Goal: Task Accomplishment & Management: Manage account settings

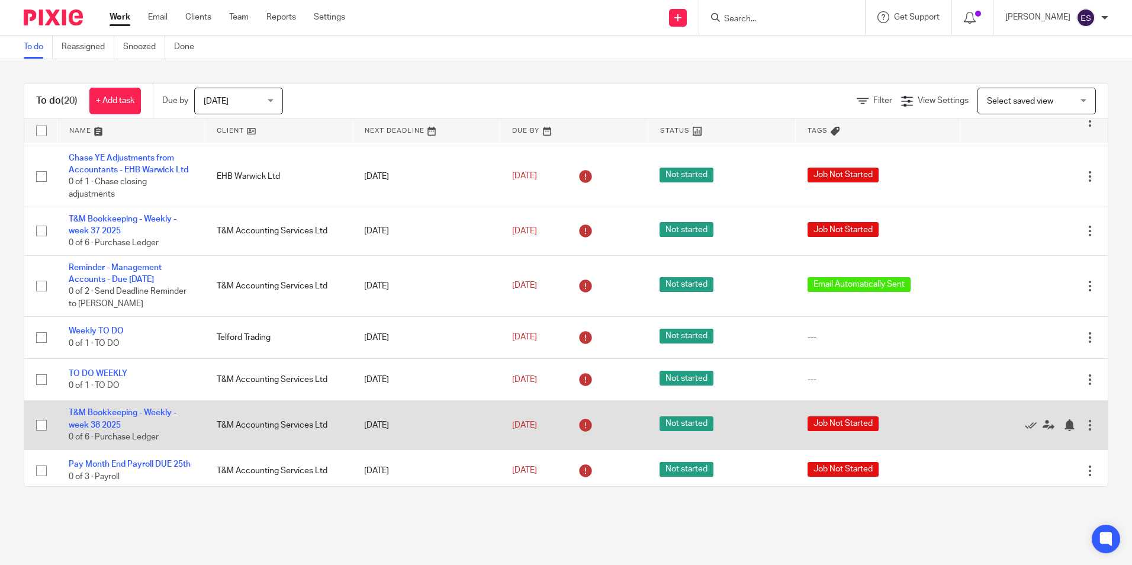
scroll to position [621, 0]
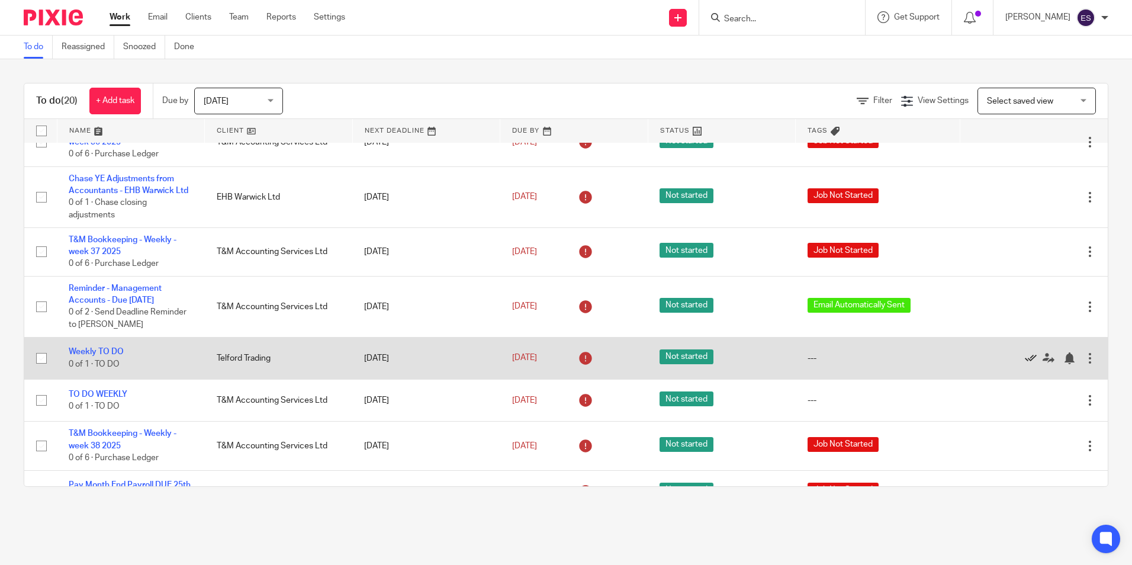
click at [1024, 357] on icon at bounding box center [1030, 358] width 12 height 12
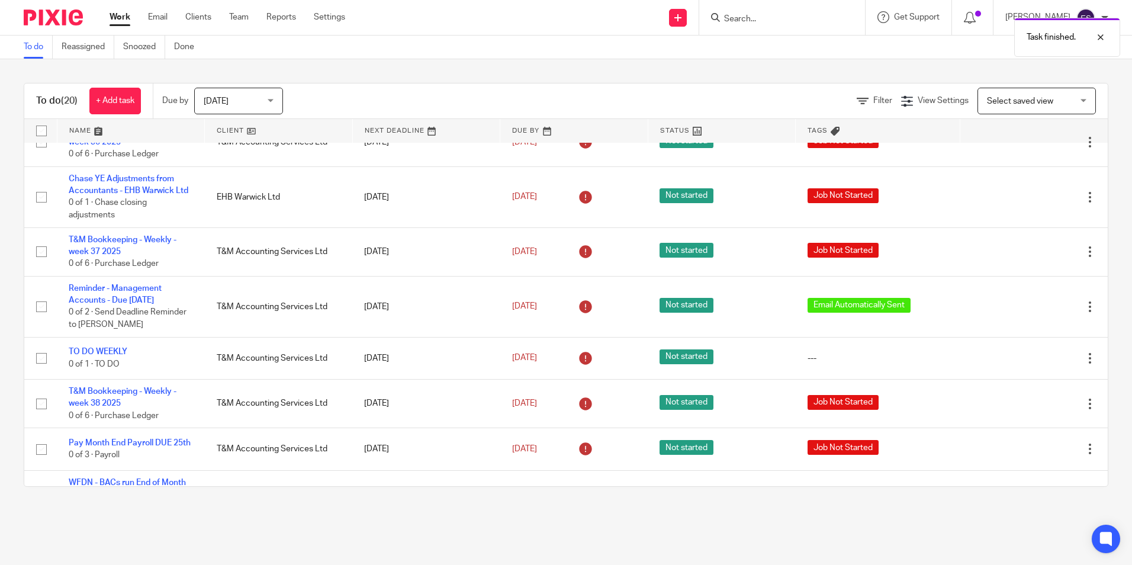
click at [1024, 357] on icon at bounding box center [1030, 358] width 12 height 12
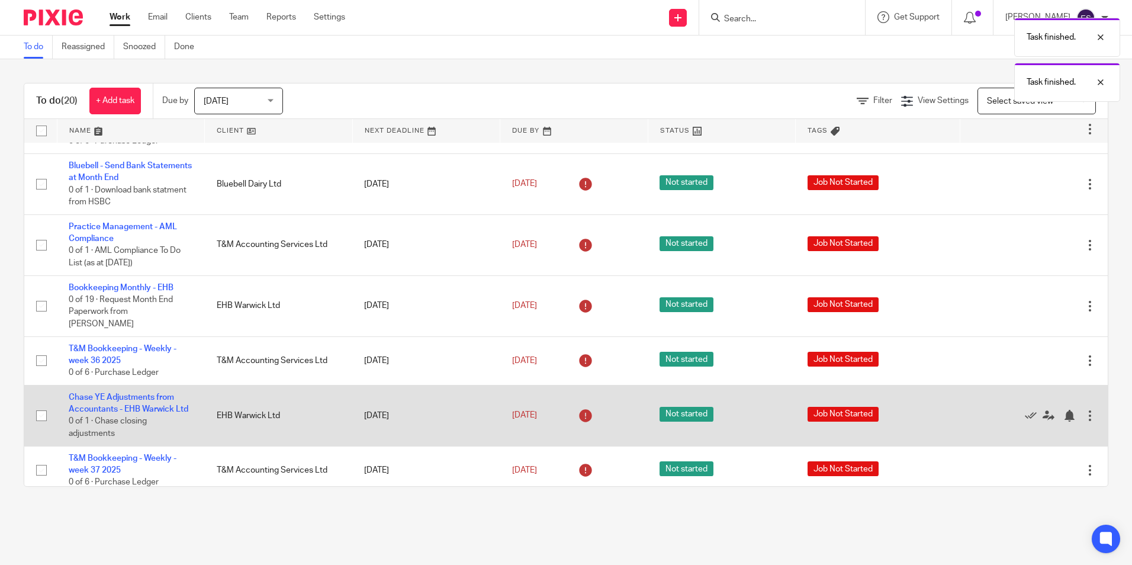
scroll to position [384, 0]
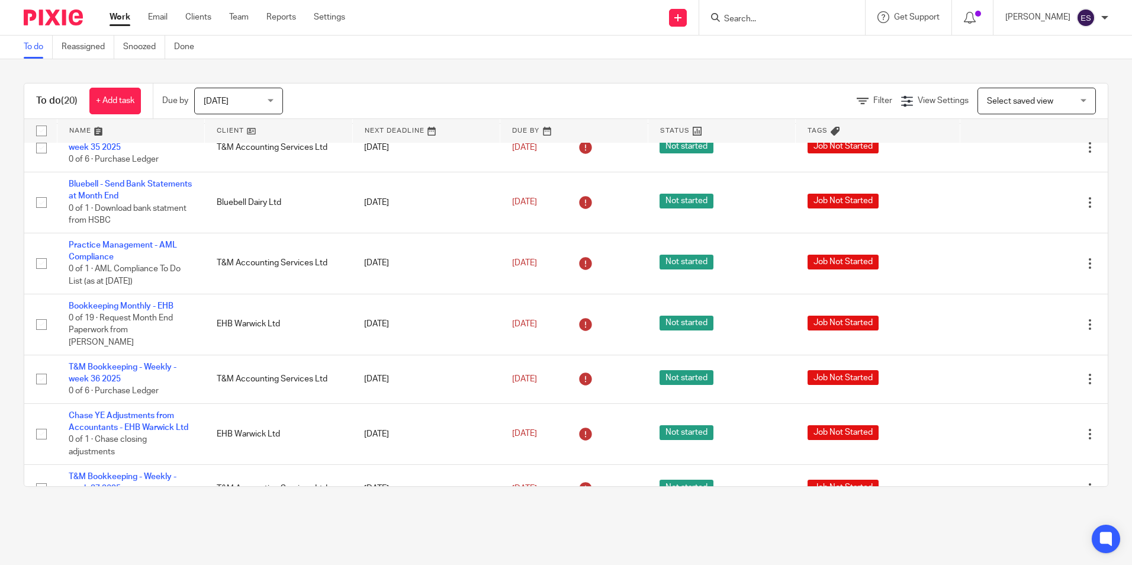
click at [762, 20] on input "Search" at bounding box center [776, 19] width 107 height 11
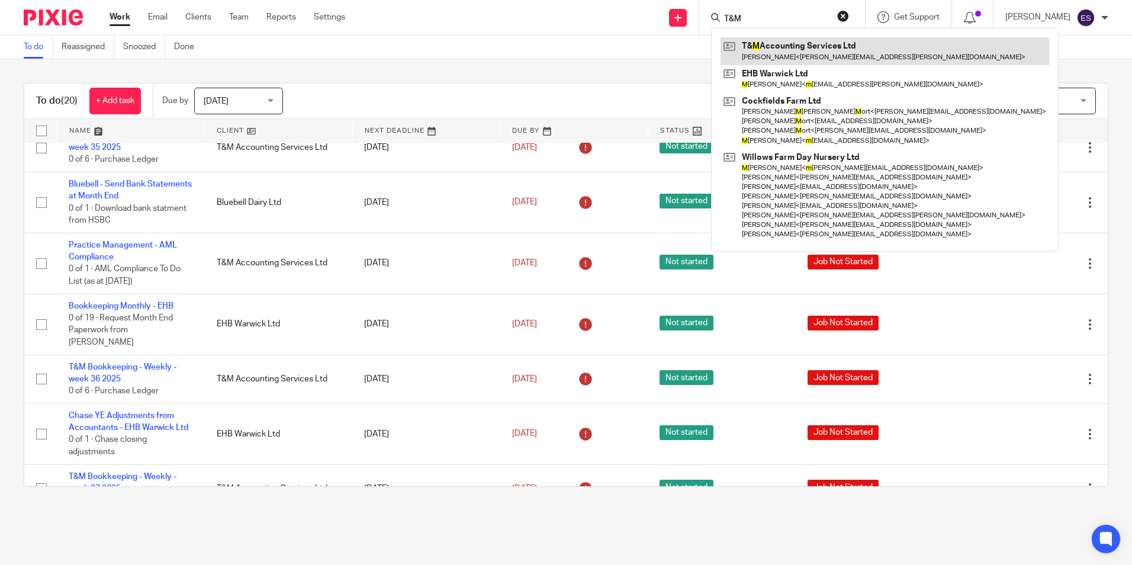
type input "T&M"
click at [758, 47] on link at bounding box center [884, 50] width 328 height 27
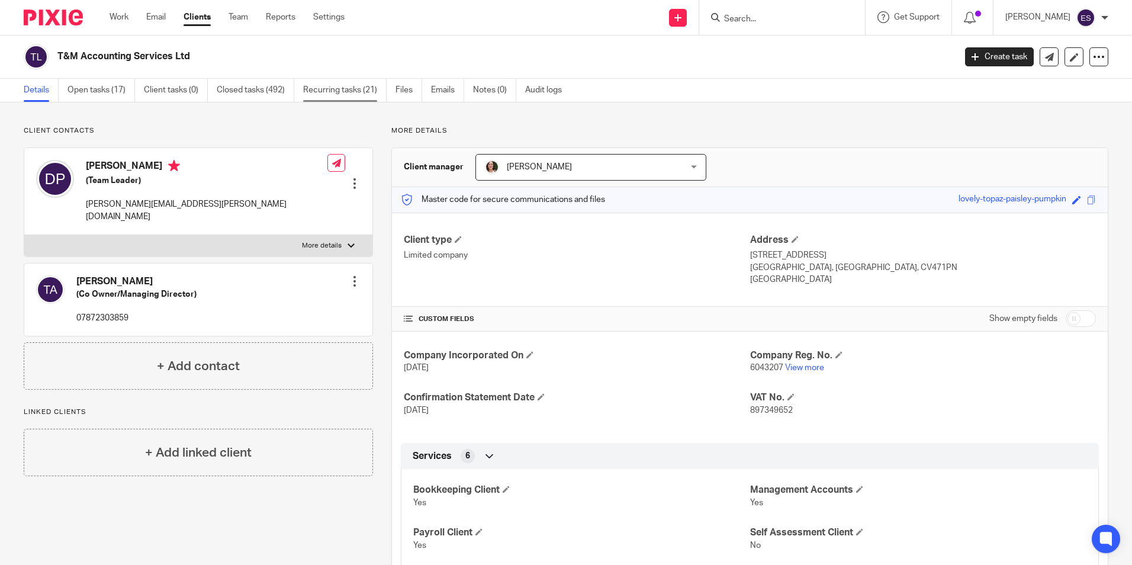
click at [348, 95] on link "Recurring tasks (21)" at bounding box center [344, 90] width 83 height 23
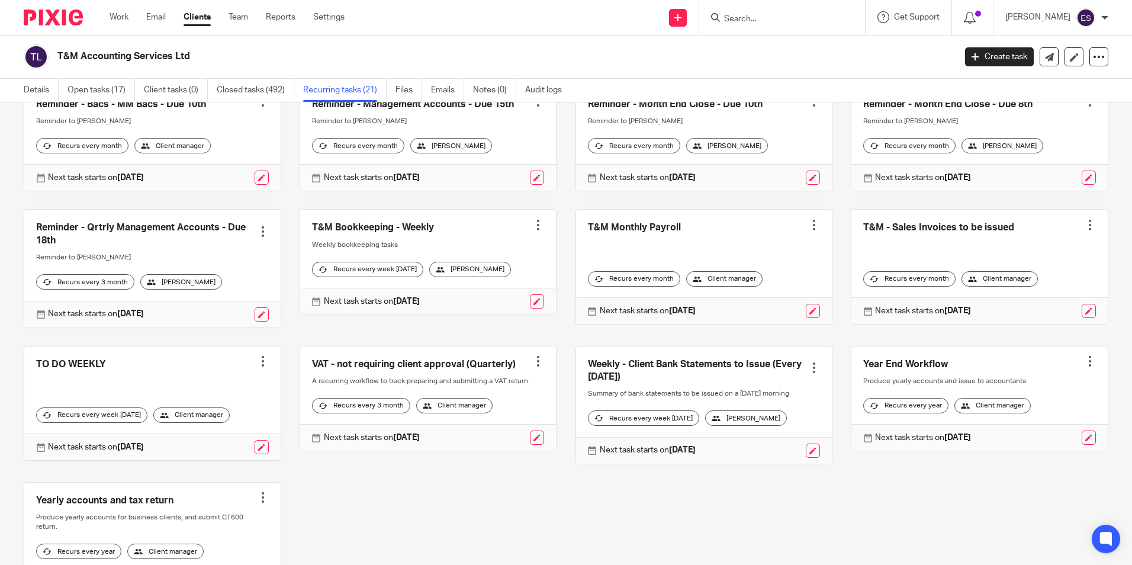
scroll to position [428, 0]
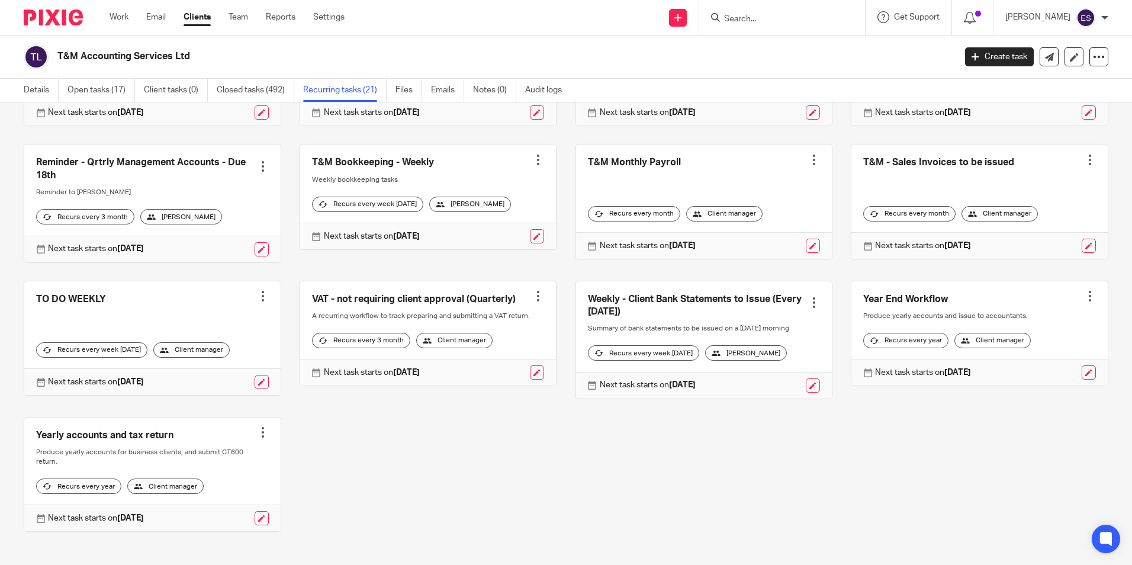
click at [649, 332] on link at bounding box center [704, 339] width 256 height 117
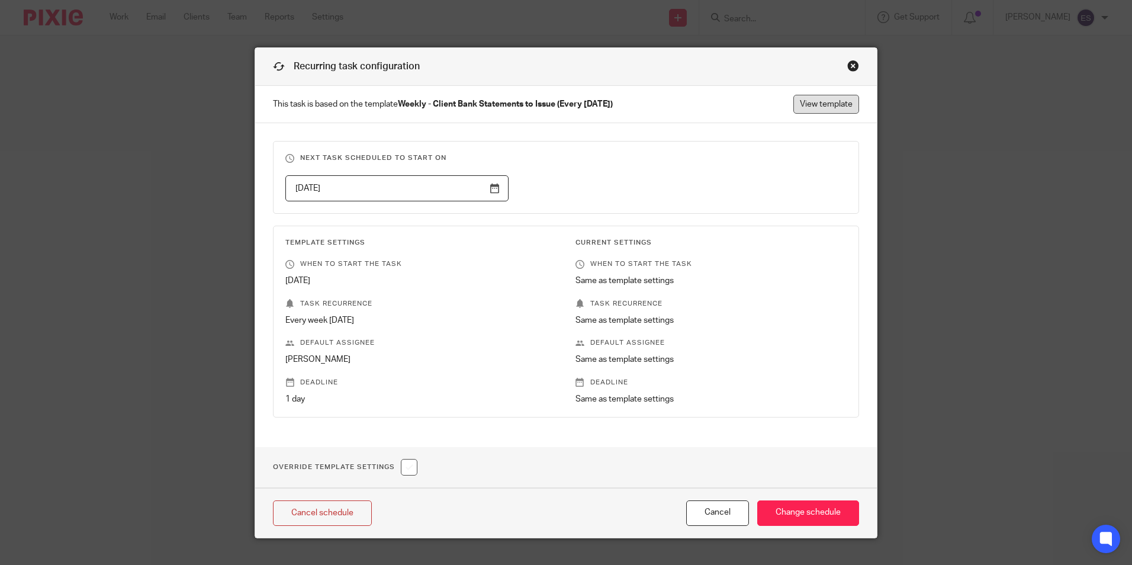
click at [827, 101] on link "View template" at bounding box center [826, 104] width 66 height 19
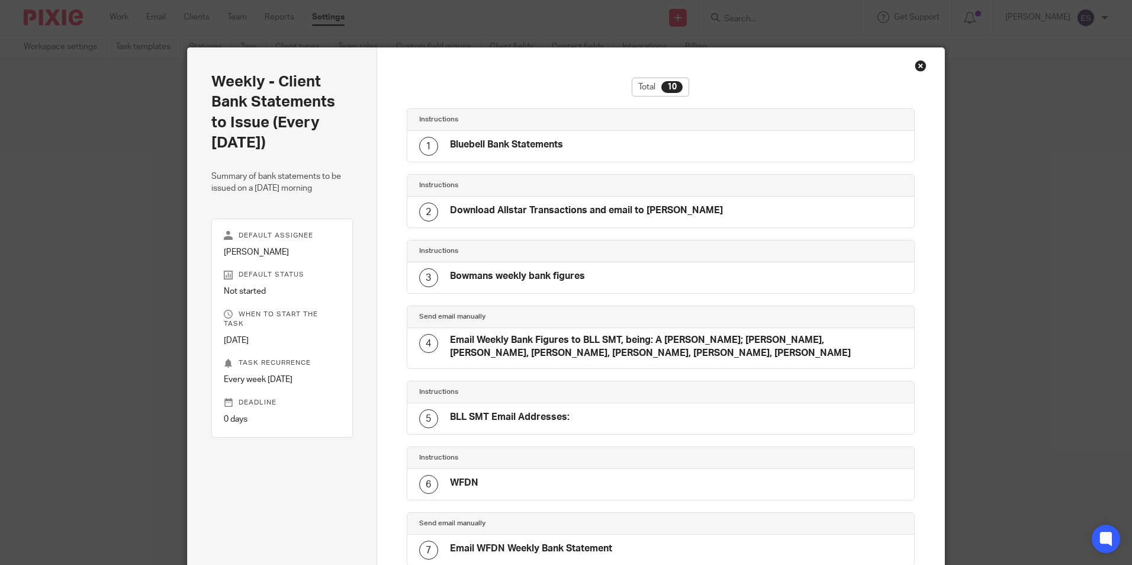
scroll to position [318, 0]
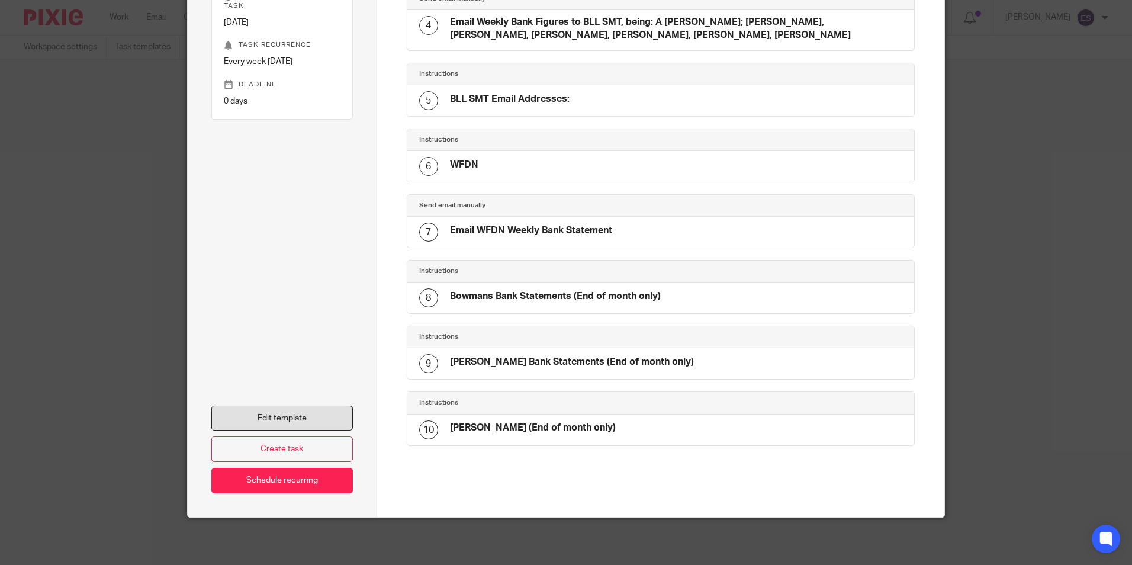
click at [280, 411] on link "Edit template" at bounding box center [281, 417] width 141 height 25
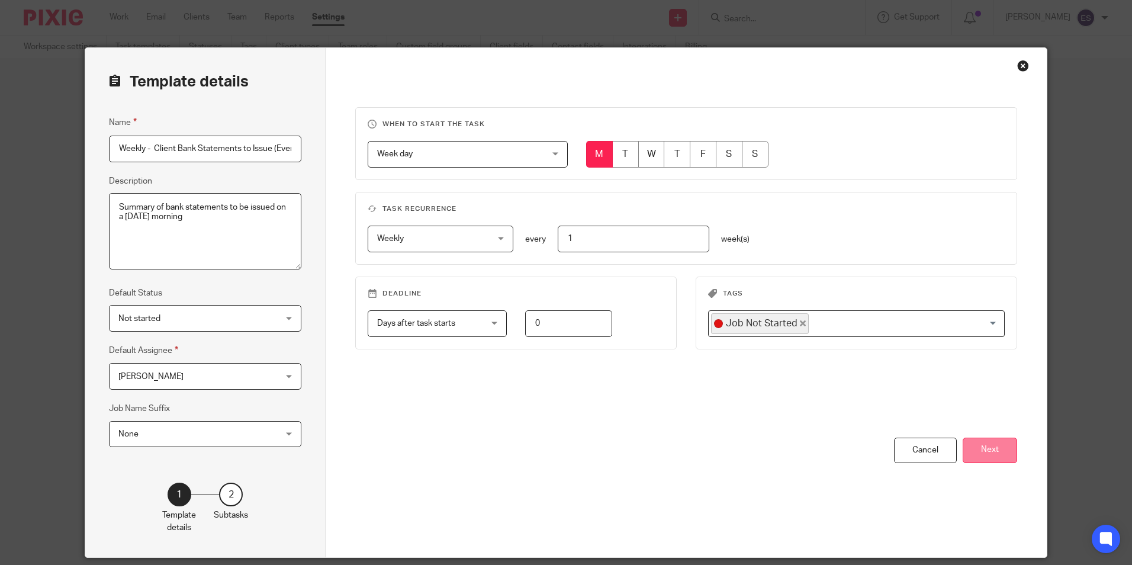
click at [975, 449] on button "Next" at bounding box center [989, 449] width 54 height 25
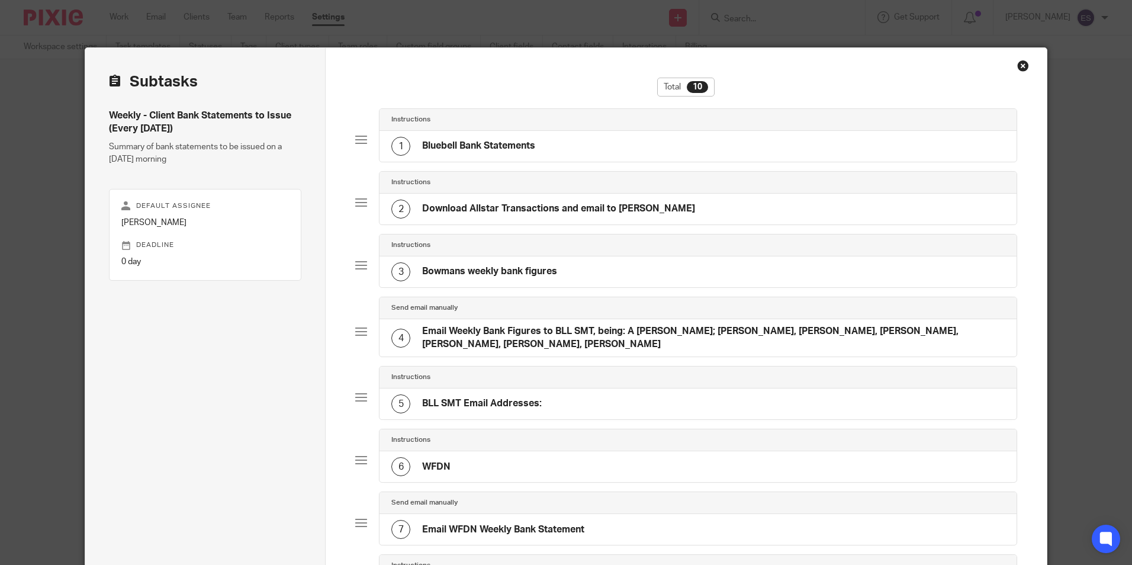
click at [542, 156] on div "1 Bluebell Bank Statements" at bounding box center [697, 146] width 636 height 31
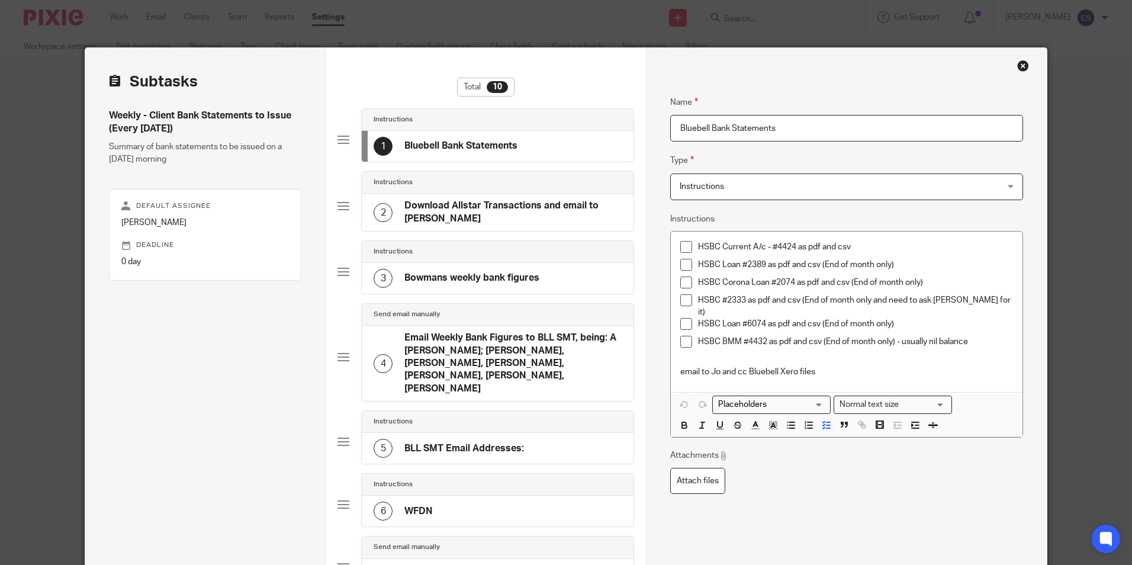
click at [473, 207] on h4 "Download Allstar Transactions and email to [PERSON_NAME]" at bounding box center [512, 211] width 217 height 25
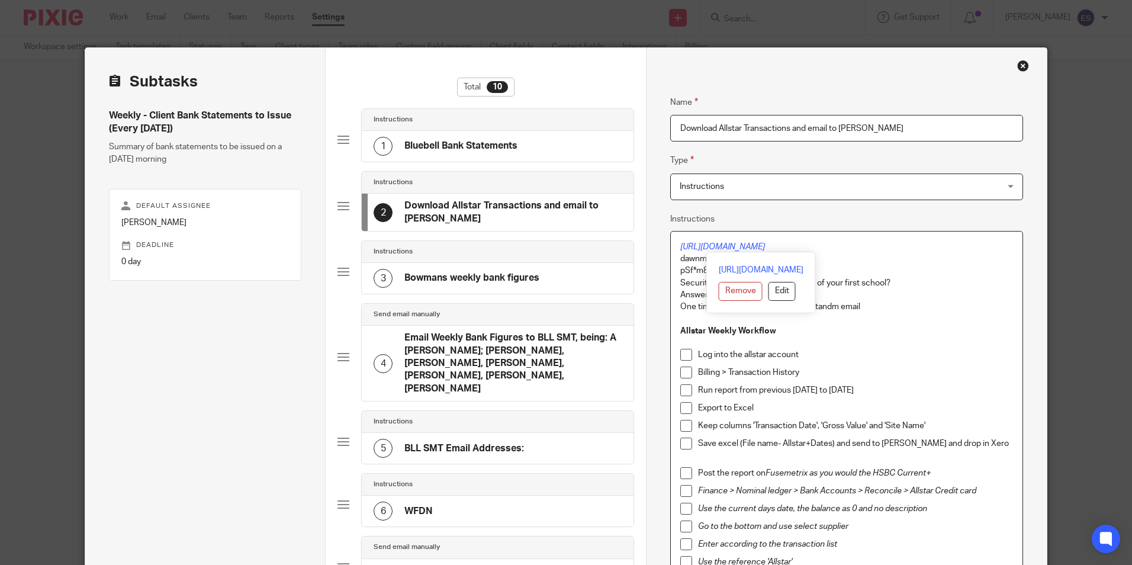
drag, startPoint x: 846, startPoint y: 246, endPoint x: 670, endPoint y: 237, distance: 176.6
copy em "https://myaccount.allstaronline.co.uk/login/"
click at [916, 262] on p "dawnmiles" at bounding box center [846, 259] width 332 height 12
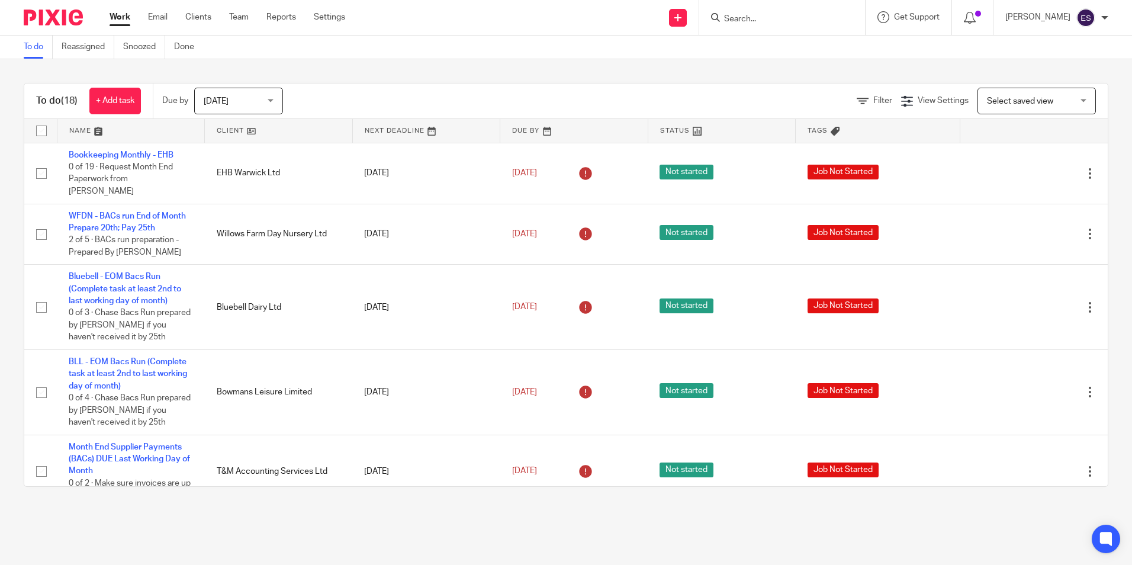
click at [805, 25] on form at bounding box center [786, 17] width 126 height 15
click at [800, 11] on form at bounding box center [786, 17] width 126 height 15
click at [798, 17] on input "Search" at bounding box center [776, 19] width 107 height 11
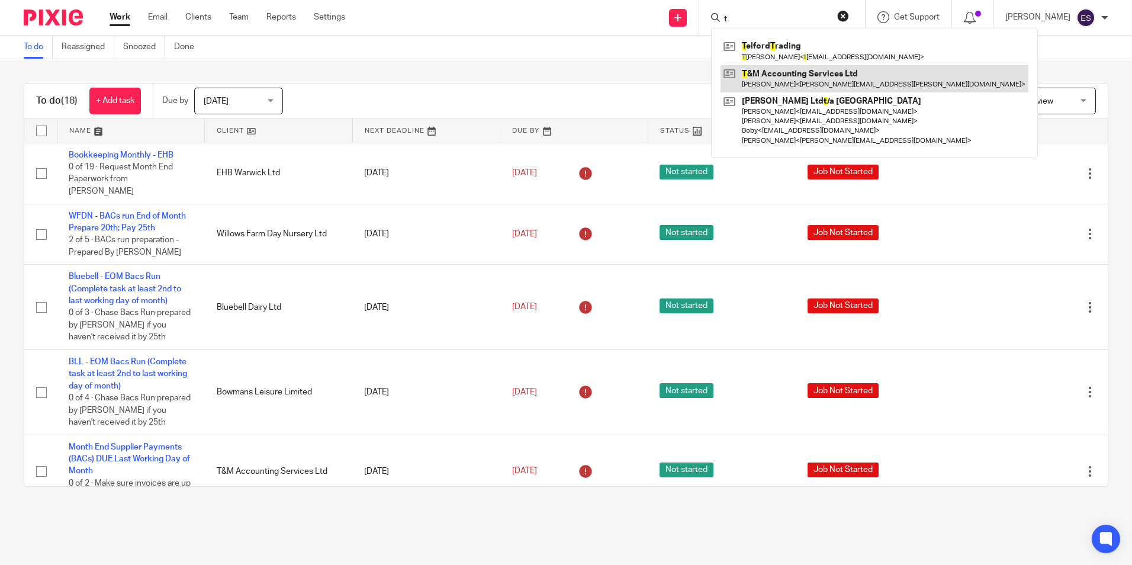
type input "t"
click at [830, 88] on link at bounding box center [874, 78] width 308 height 27
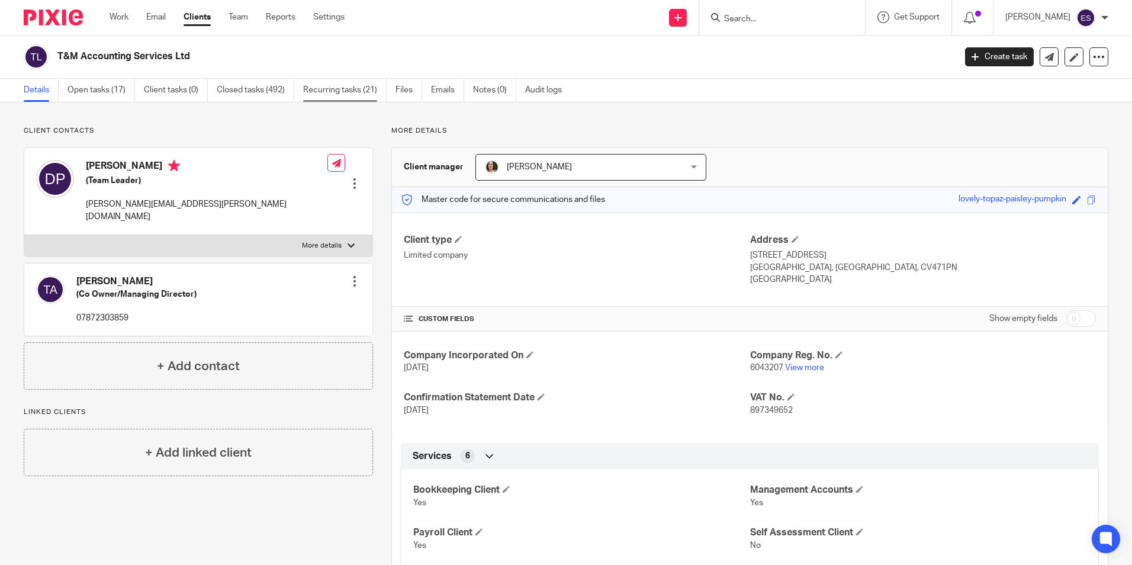
click at [352, 84] on link "Recurring tasks (21)" at bounding box center [344, 90] width 83 height 23
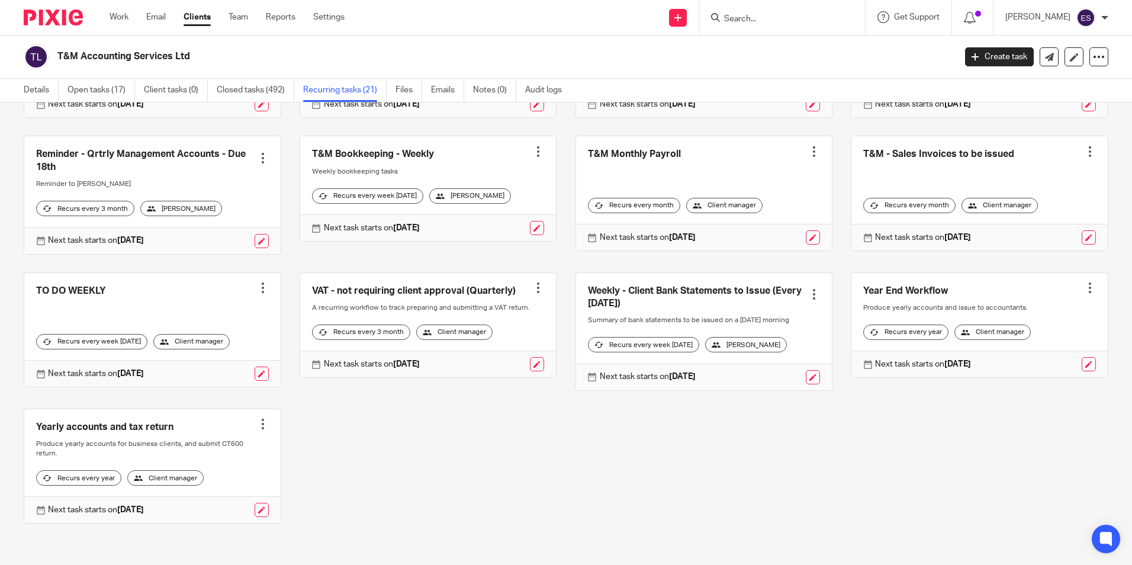
scroll to position [488, 0]
click at [646, 276] on link at bounding box center [704, 331] width 256 height 117
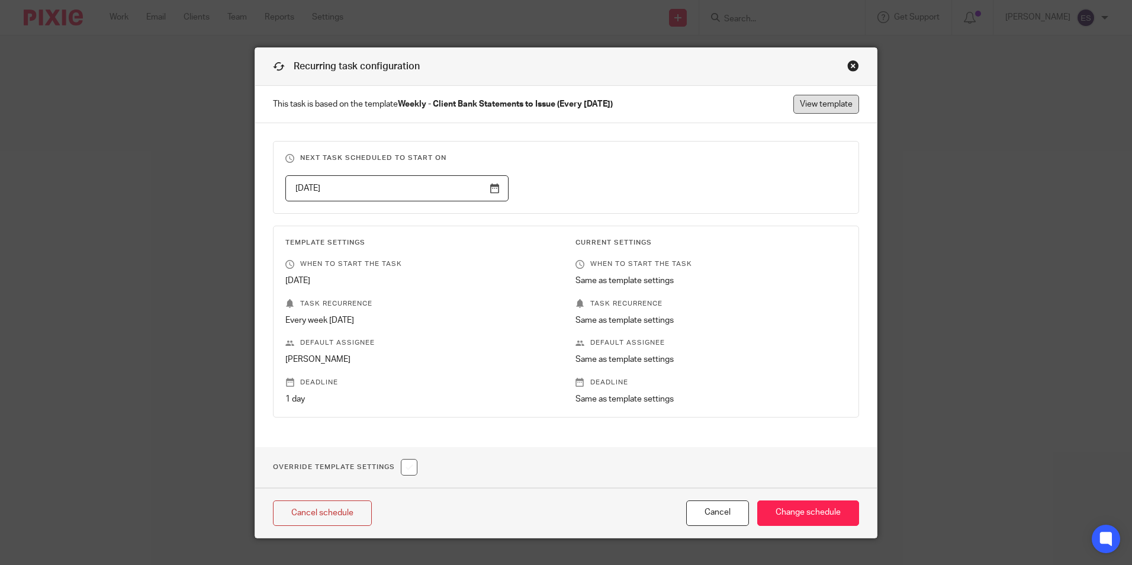
click at [805, 109] on link "View template" at bounding box center [826, 104] width 66 height 19
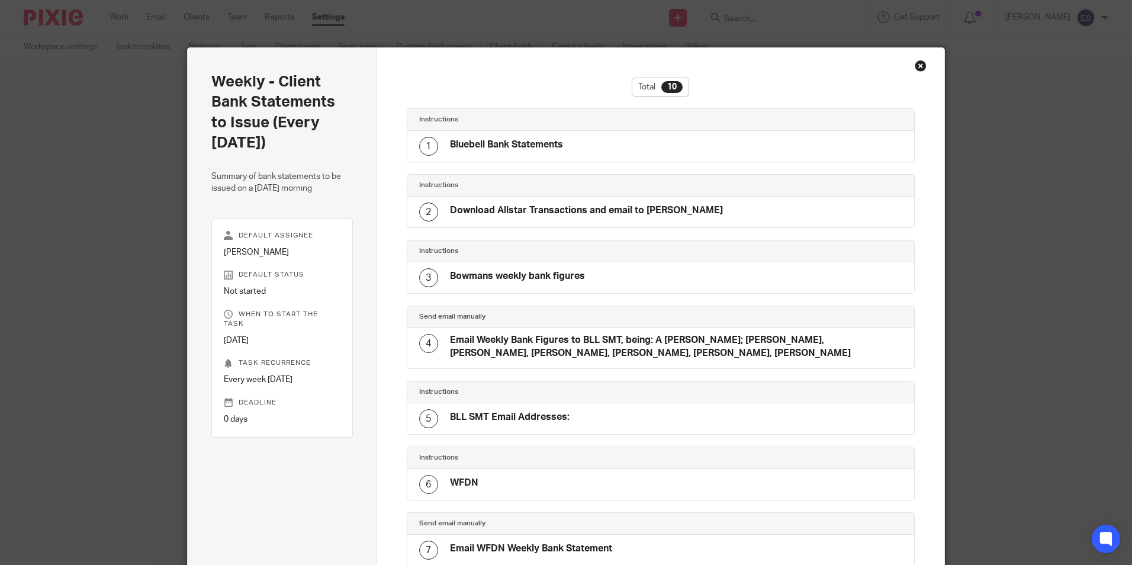
click at [546, 221] on div "2 Download Allstar Transactions and email to Dipak" at bounding box center [571, 211] width 304 height 19
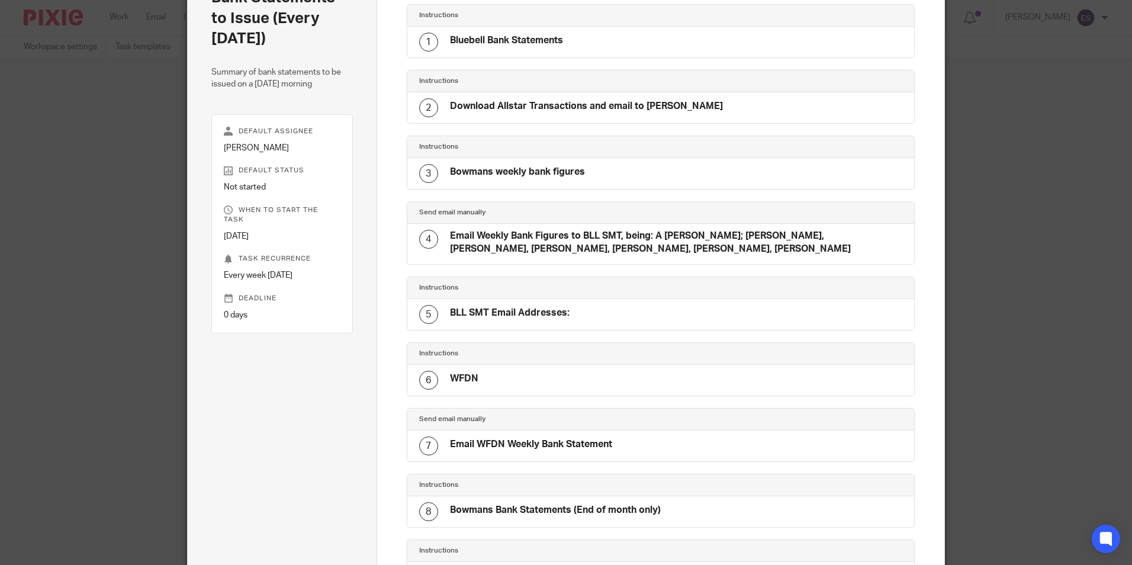
scroll to position [237, 0]
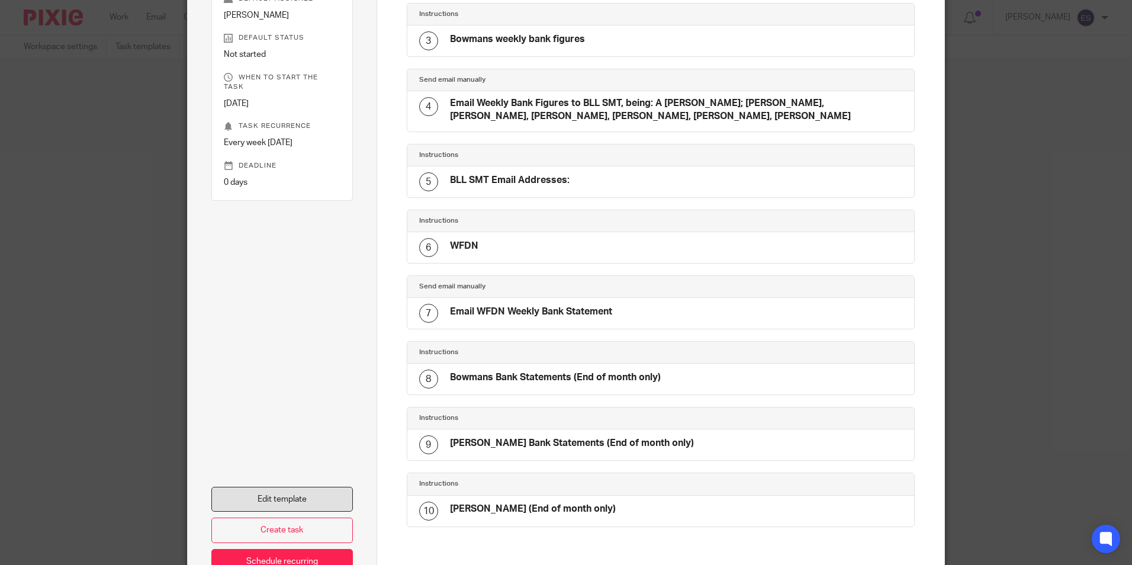
click at [312, 502] on link "Edit template" at bounding box center [281, 498] width 141 height 25
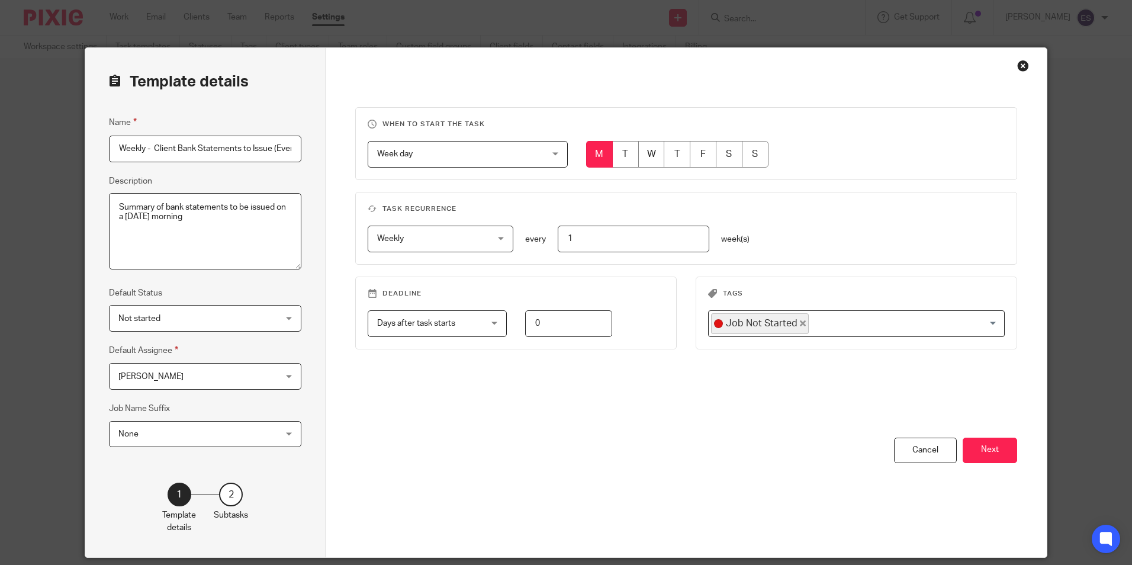
scroll to position [0, 41]
click at [990, 461] on button "Next" at bounding box center [989, 449] width 54 height 25
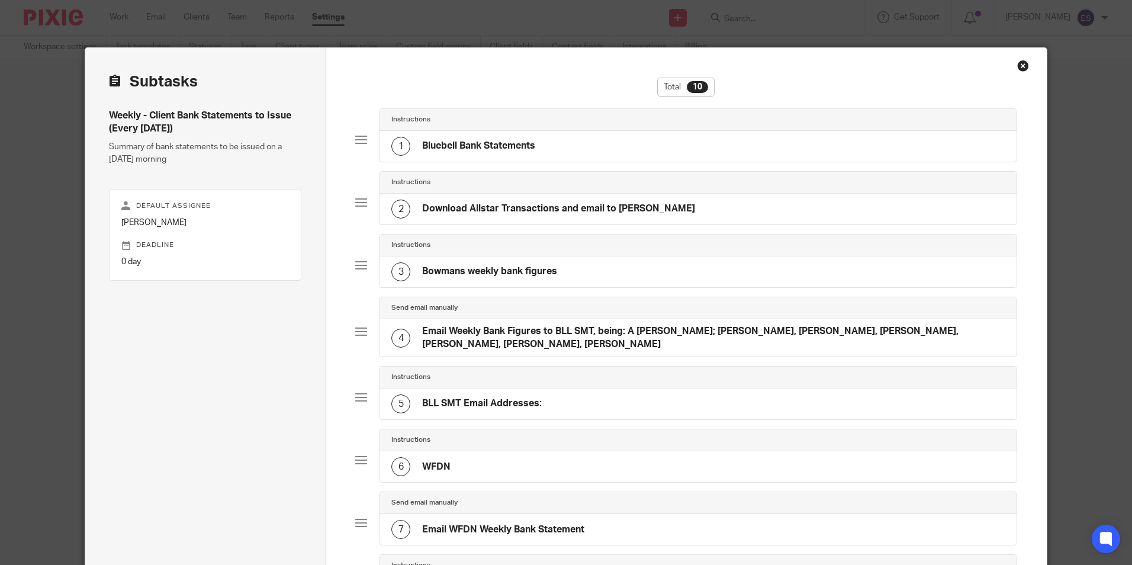
click at [482, 214] on h4 "Download Allstar Transactions and email to Dipak" at bounding box center [558, 208] width 273 height 12
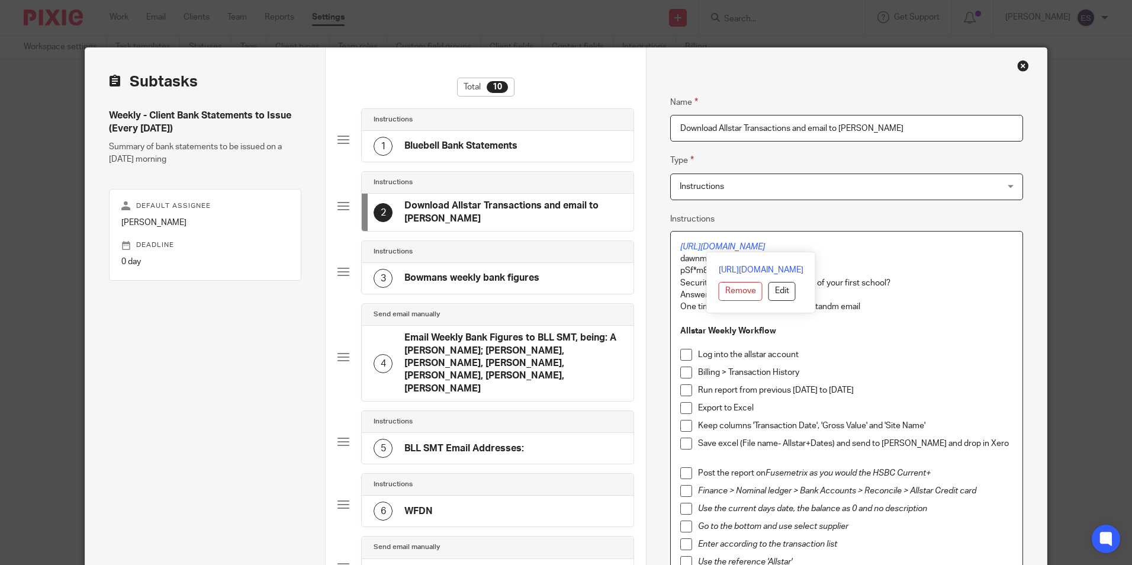
drag, startPoint x: 860, startPoint y: 244, endPoint x: 669, endPoint y: 238, distance: 191.3
click at [866, 349] on p "Log into the allstar account" at bounding box center [855, 355] width 314 height 12
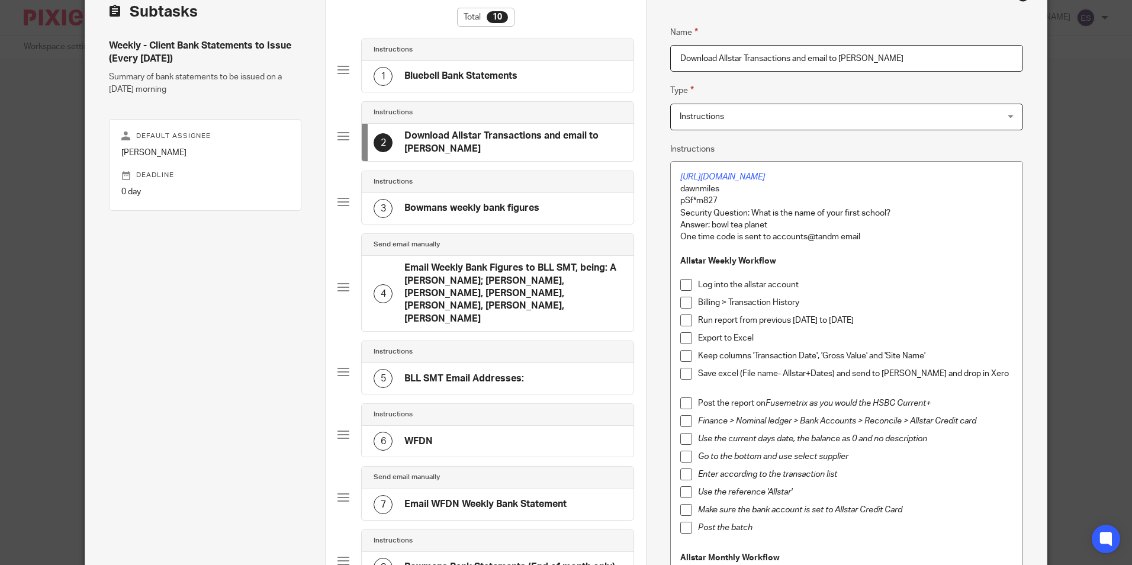
scroll to position [59, 0]
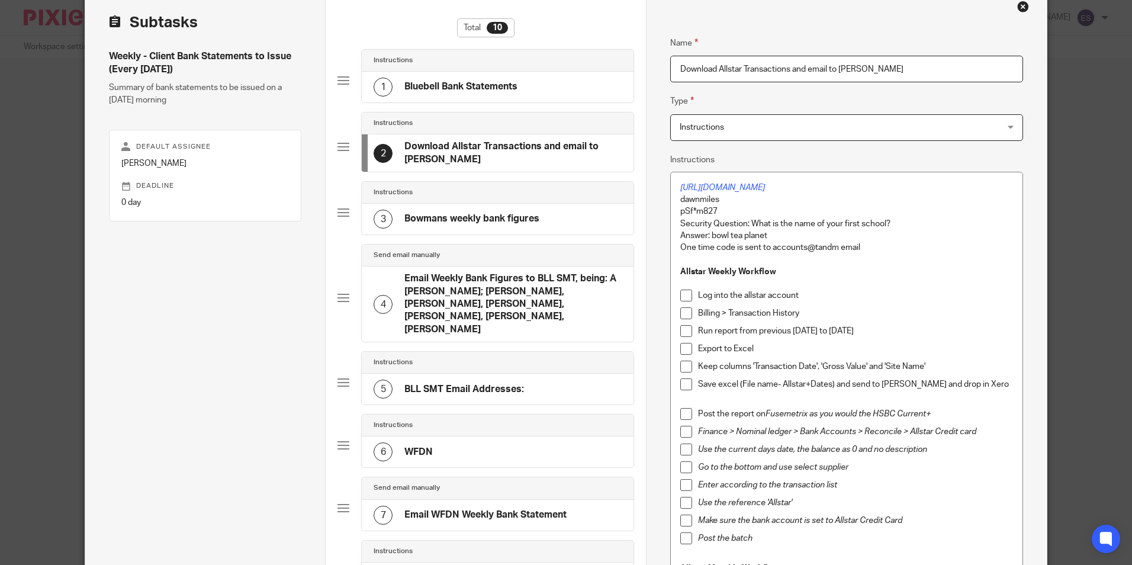
click at [462, 90] on h4 "Bluebell Bank Statements" at bounding box center [460, 86] width 113 height 12
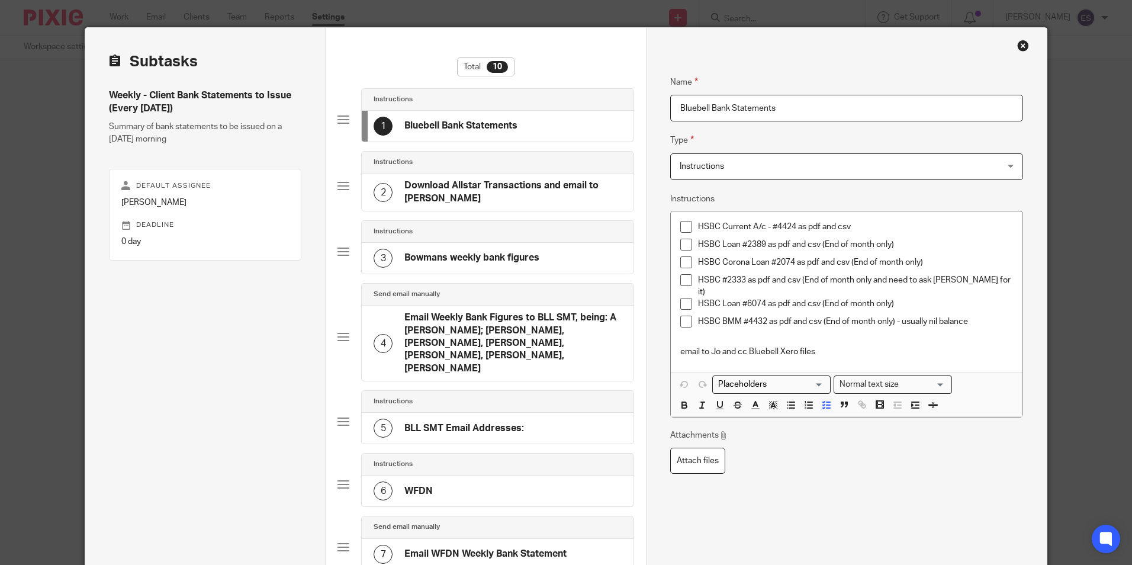
scroll to position [0, 0]
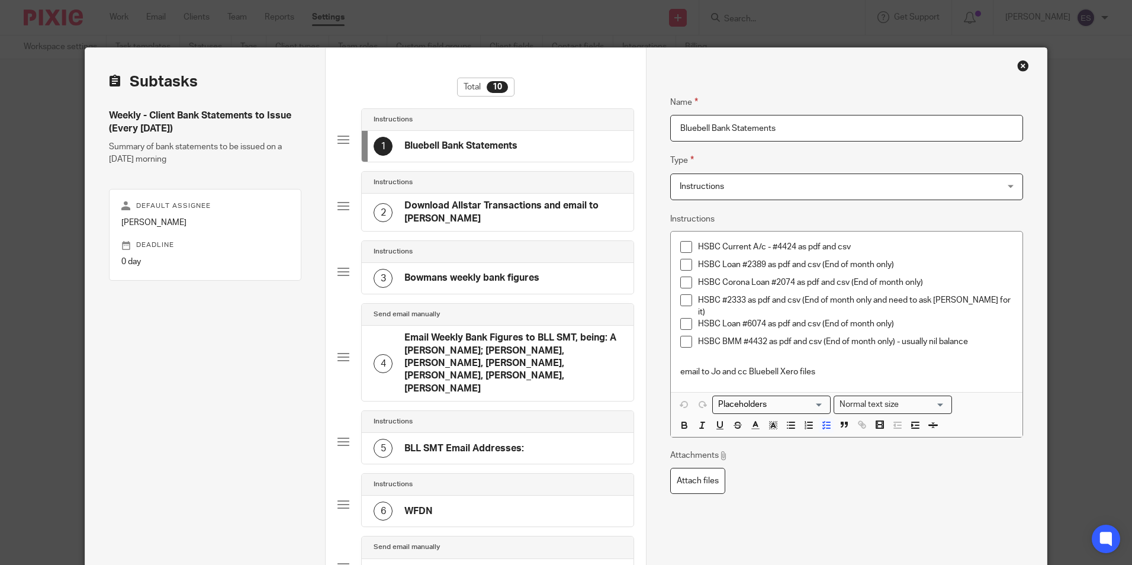
click at [529, 266] on div "3 Bowmans weekly bank figures" at bounding box center [498, 278] width 272 height 31
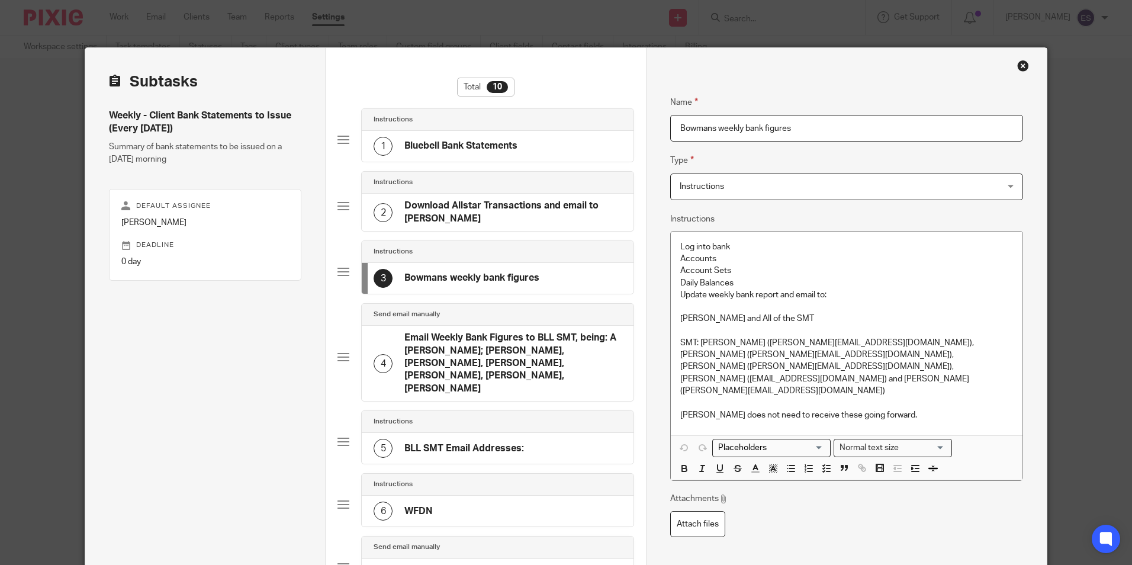
scroll to position [59, 0]
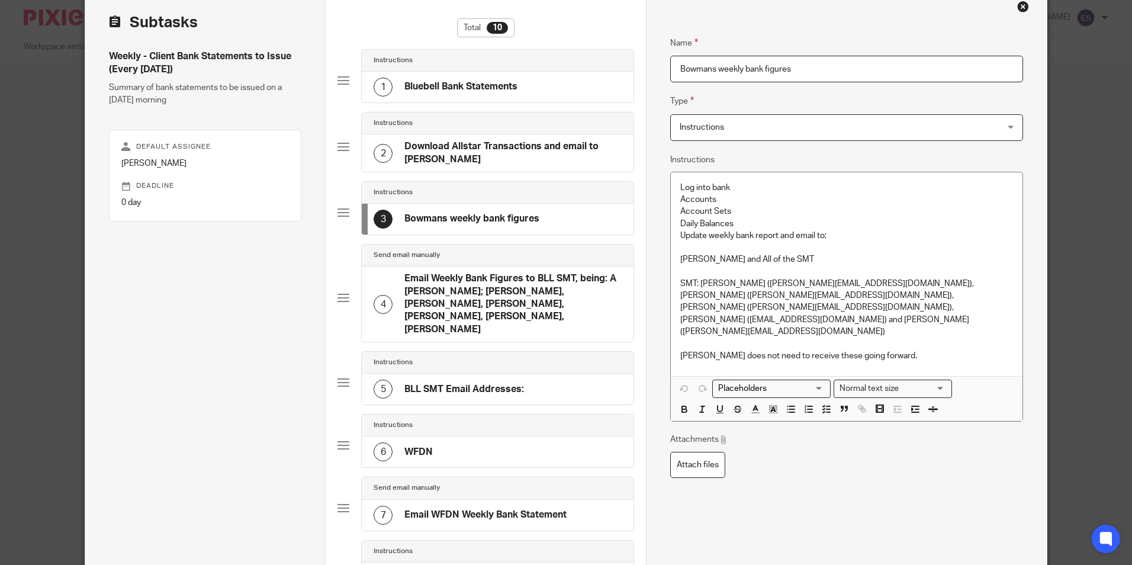
click at [461, 296] on h4 "Email Weekly Bank Figures to BLL SMT, being: A Wolfe, Sally Reynolds; Hayleigh …" at bounding box center [512, 303] width 217 height 63
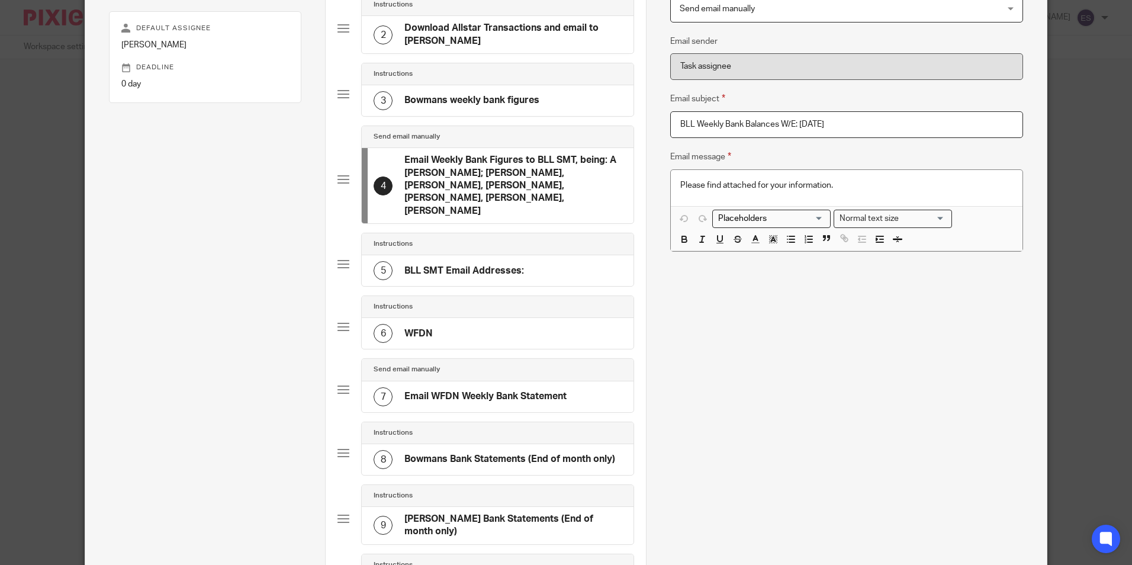
scroll to position [0, 0]
click at [482, 318] on div "6 WFDN" at bounding box center [498, 333] width 272 height 31
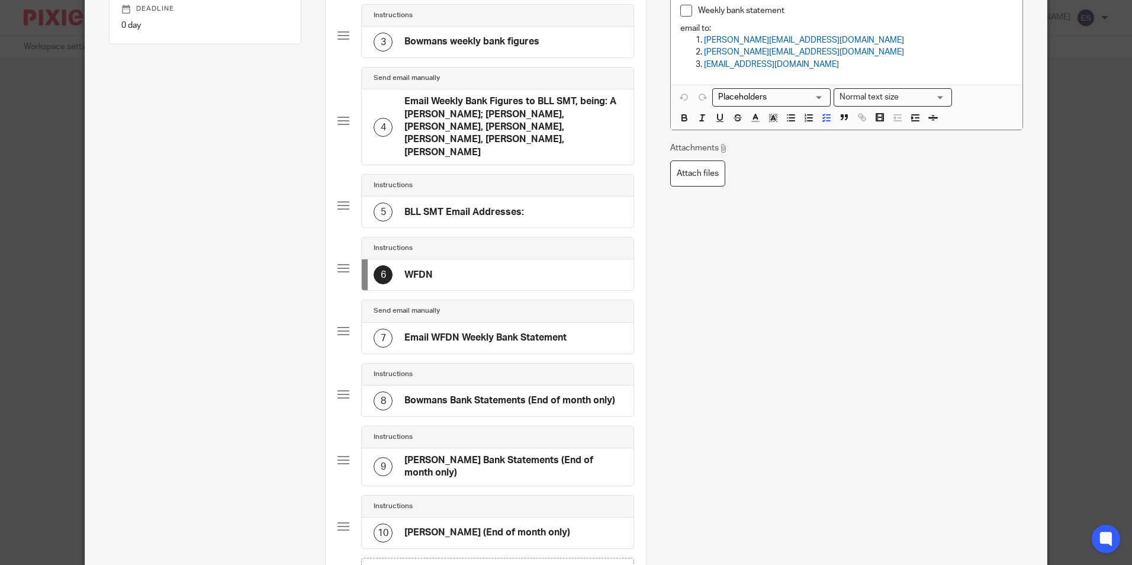
scroll to position [237, 0]
click at [488, 331] on h4 "Email WFDN Weekly Bank Statement" at bounding box center [485, 337] width 162 height 12
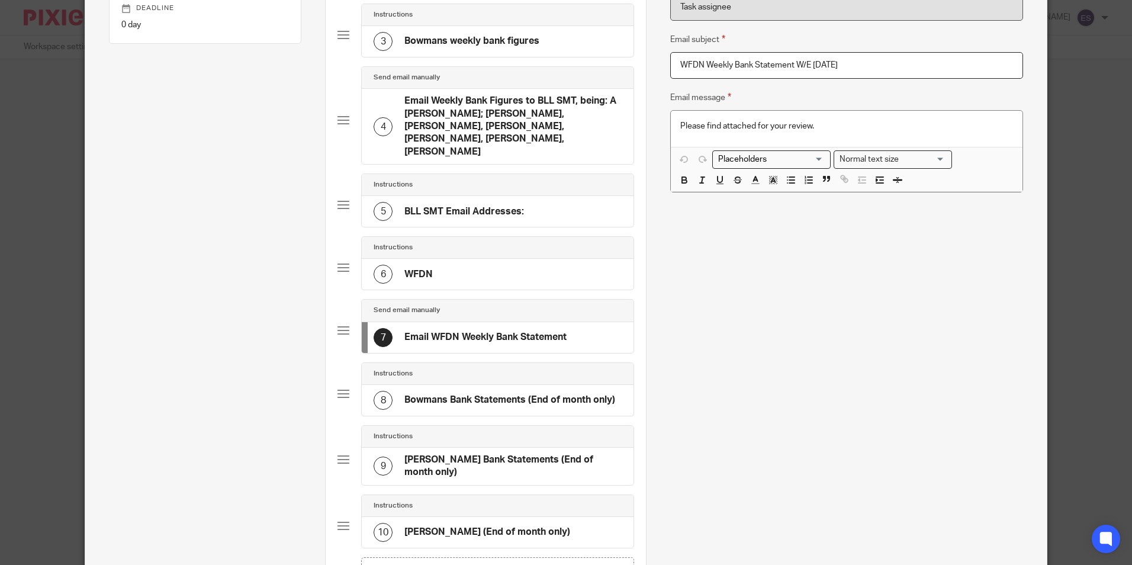
click at [484, 394] on h4 "Bowmans Bank Statements (End of month only)" at bounding box center [509, 400] width 211 height 12
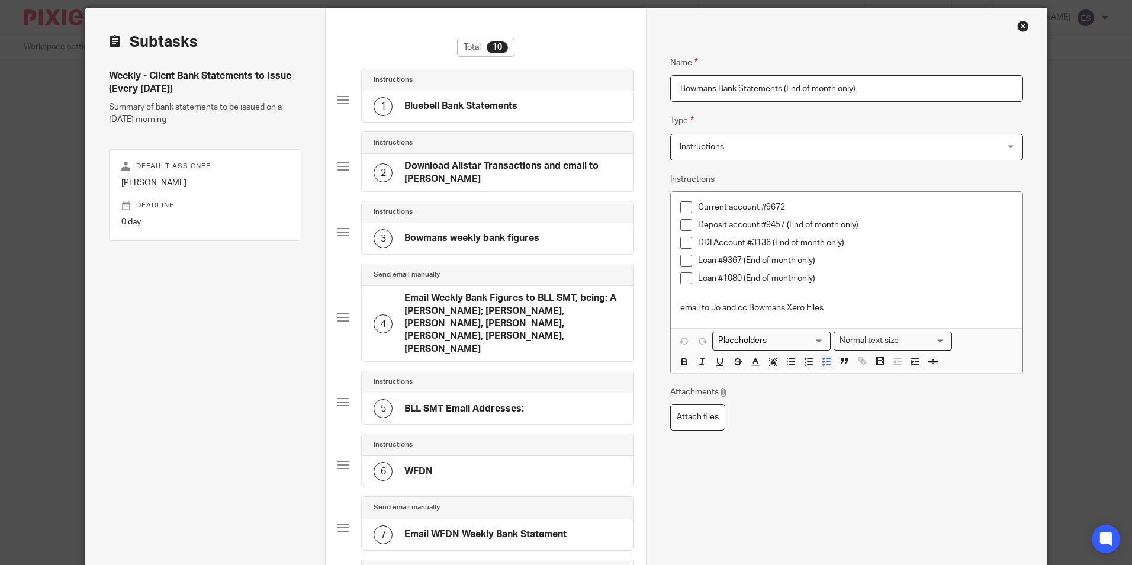
scroll to position [0, 0]
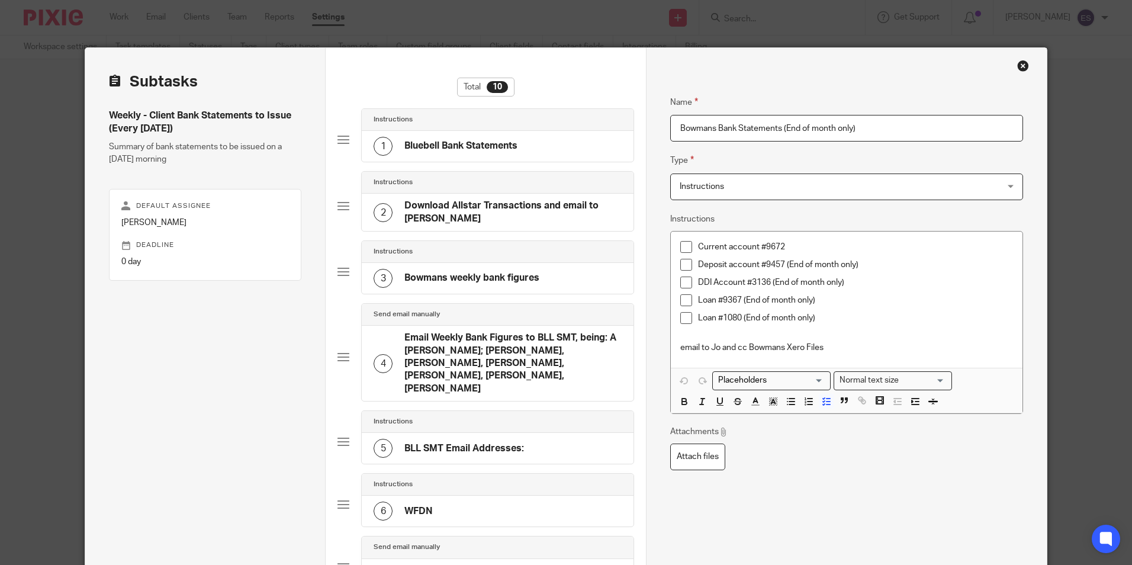
click at [1020, 63] on div "Close this dialog window" at bounding box center [1023, 66] width 12 height 12
